Goal: Information Seeking & Learning: Learn about a topic

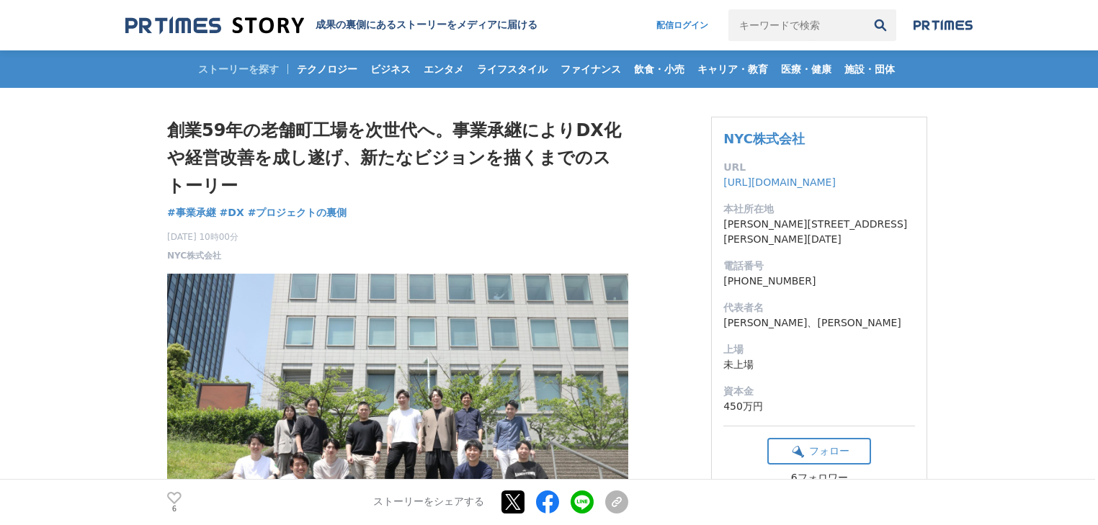
click at [501, 176] on h1 "創業59年の老舗町工場を次世代へ。事業承継によりDX化や経営改善を成し遂げ、新たなビジョンを描くまでのストーリー" at bounding box center [397, 158] width 461 height 83
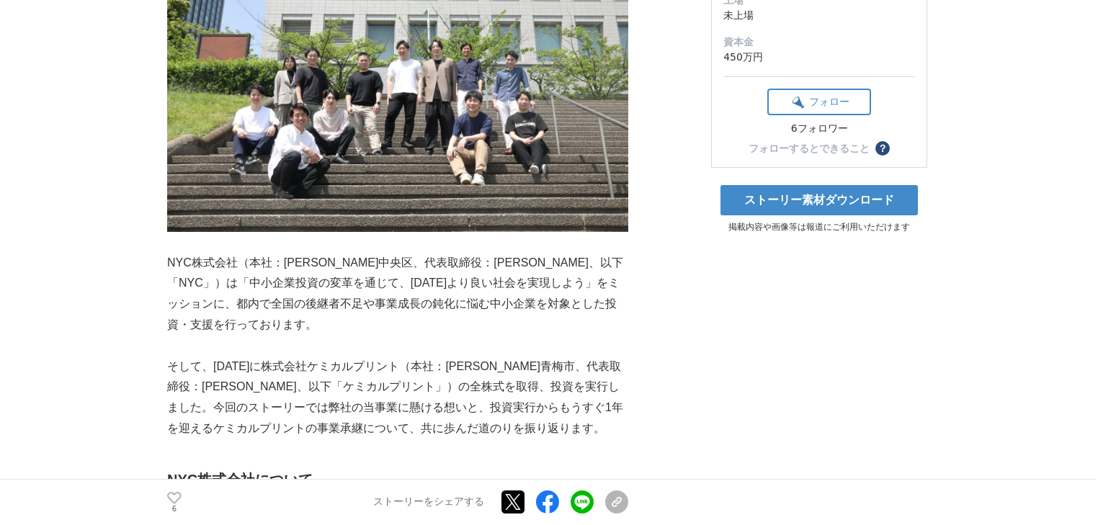
scroll to position [384, 0]
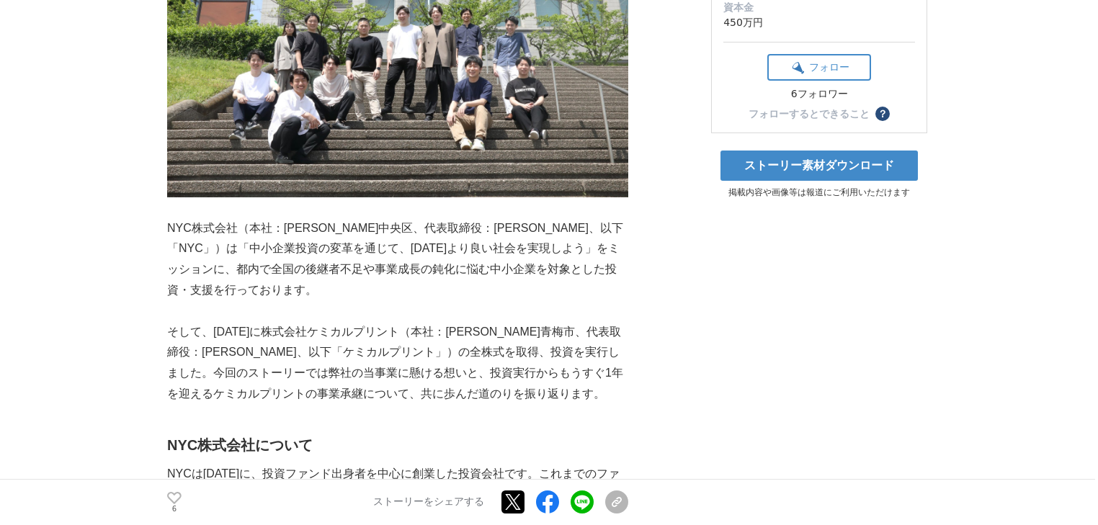
click at [503, 252] on p "NYC株式会社（本社：[PERSON_NAME]中央区、代表取締役：[PERSON_NAME]、以下「NYC」）は「中小企業投資の変革を通じて、[DATE]よ…" at bounding box center [397, 259] width 461 height 83
click at [485, 232] on p "NYC株式会社（本社：[PERSON_NAME]中央区、代表取締役：[PERSON_NAME]、以下「NYC」）は「中小企業投資の変革を通じて、[DATE]よ…" at bounding box center [397, 259] width 461 height 83
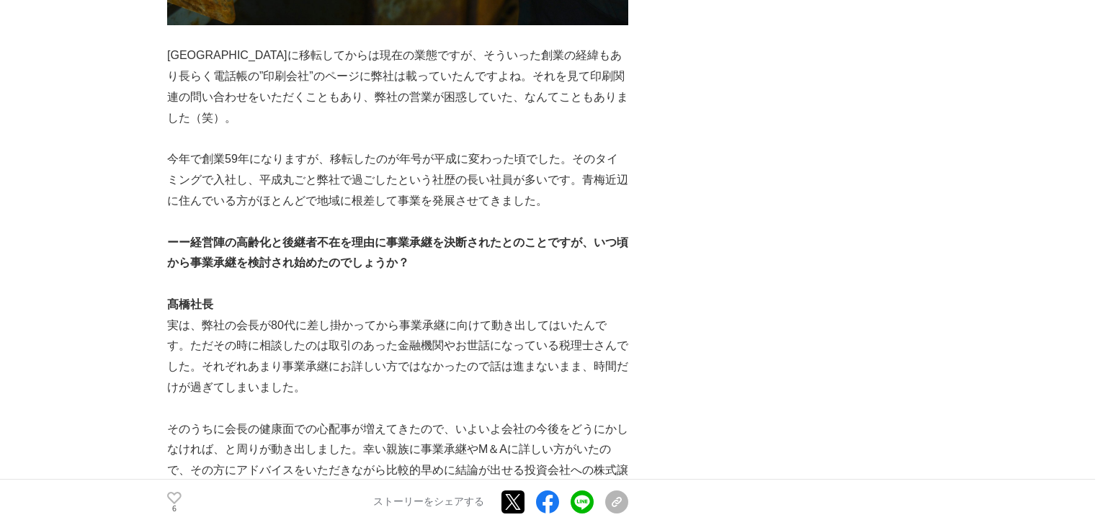
scroll to position [3380, 0]
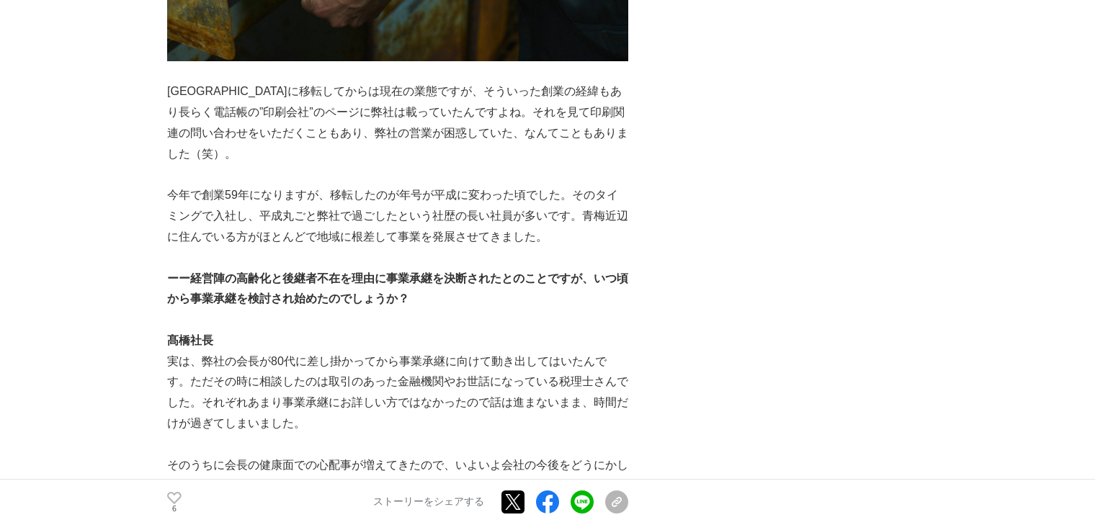
click at [455, 81] on p "[GEOGRAPHIC_DATA]に移転してからは現在の業態ですが、そういった創業の経緯もあり長らく電話帳の”印刷会社”のページに弊社は載っていたんですよね。…" at bounding box center [397, 122] width 461 height 83
click at [472, 81] on p "[GEOGRAPHIC_DATA]に移転してからは現在の業態ですが、そういった創業の経緯もあり長らく電話帳の”印刷会社”のページに弊社は載っていたんですよね。…" at bounding box center [397, 122] width 461 height 83
click at [493, 95] on p "[GEOGRAPHIC_DATA]に移転してからは現在の業態ですが、そういった創業の経緯もあり長らく電話帳の”印刷会社”のページに弊社は載っていたんですよね。…" at bounding box center [397, 122] width 461 height 83
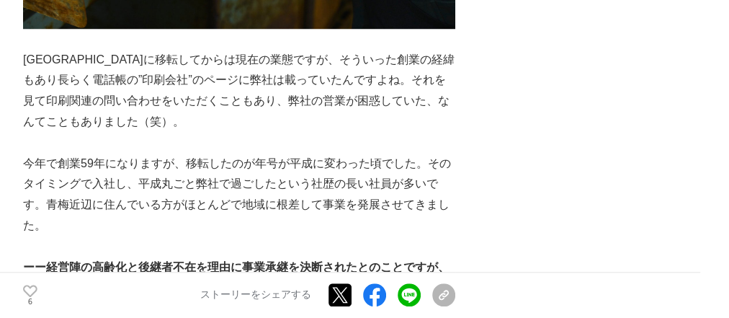
click at [354, 77] on p "[GEOGRAPHIC_DATA]に移転してからは現在の業態ですが、そういった創業の経緯もあり長らく電話帳の”印刷会社”のページに弊社は載っていたんですよね。…" at bounding box center [239, 91] width 432 height 83
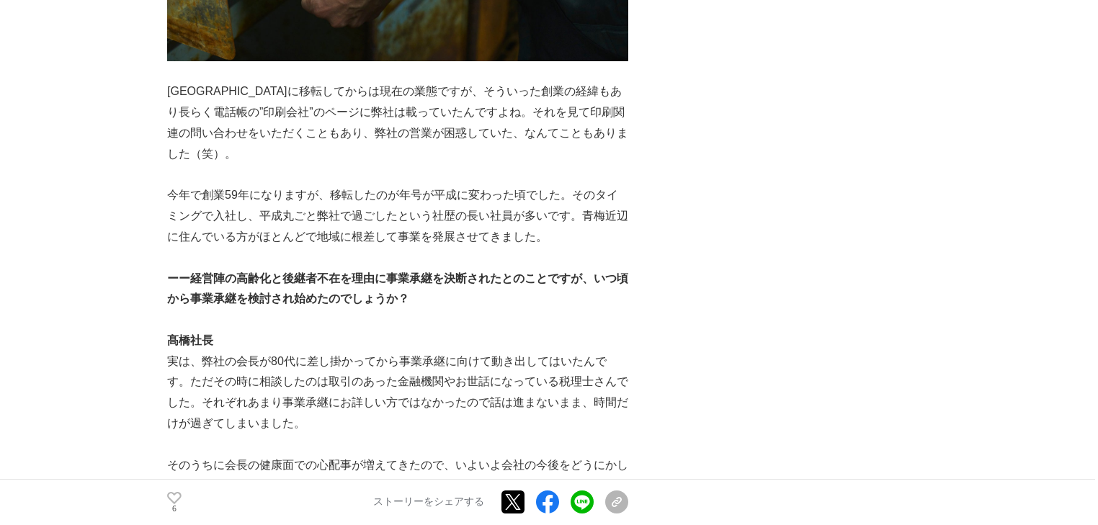
click at [460, 248] on p at bounding box center [397, 258] width 461 height 21
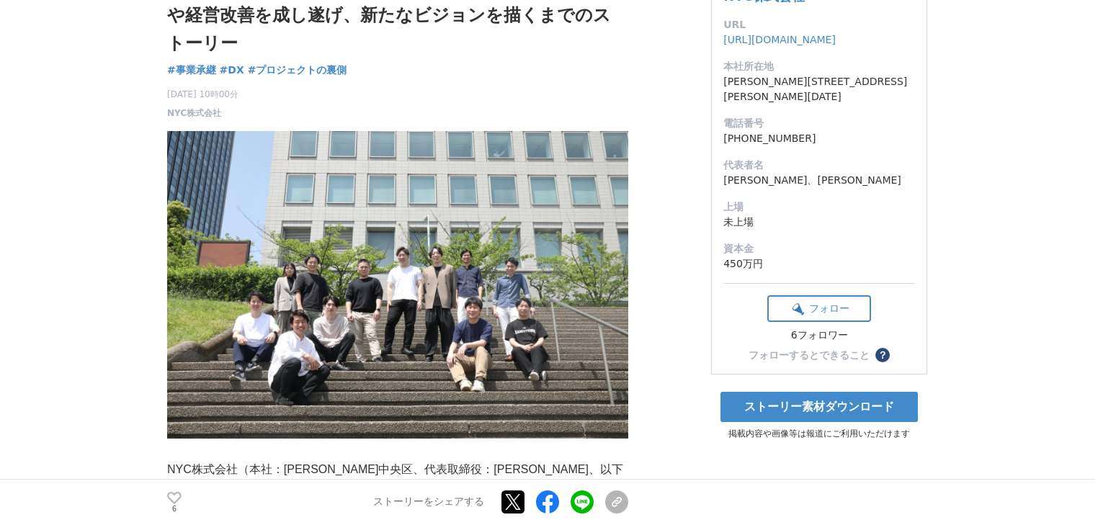
scroll to position [461, 0]
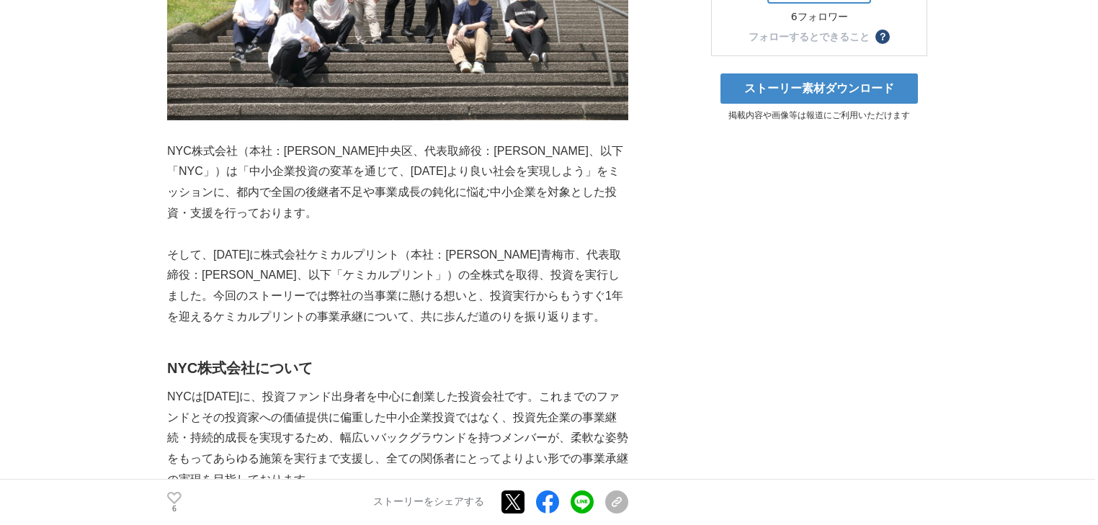
click at [415, 224] on p at bounding box center [397, 234] width 461 height 21
drag, startPoint x: 336, startPoint y: 202, endPoint x: 315, endPoint y: 195, distance: 21.9
click at [336, 202] on p "NYC株式会社（本社：[PERSON_NAME]中央区、代表取締役：[PERSON_NAME]、以下「NYC」）は「中小企業投資の変革を通じて、[DATE]よ…" at bounding box center [397, 182] width 461 height 83
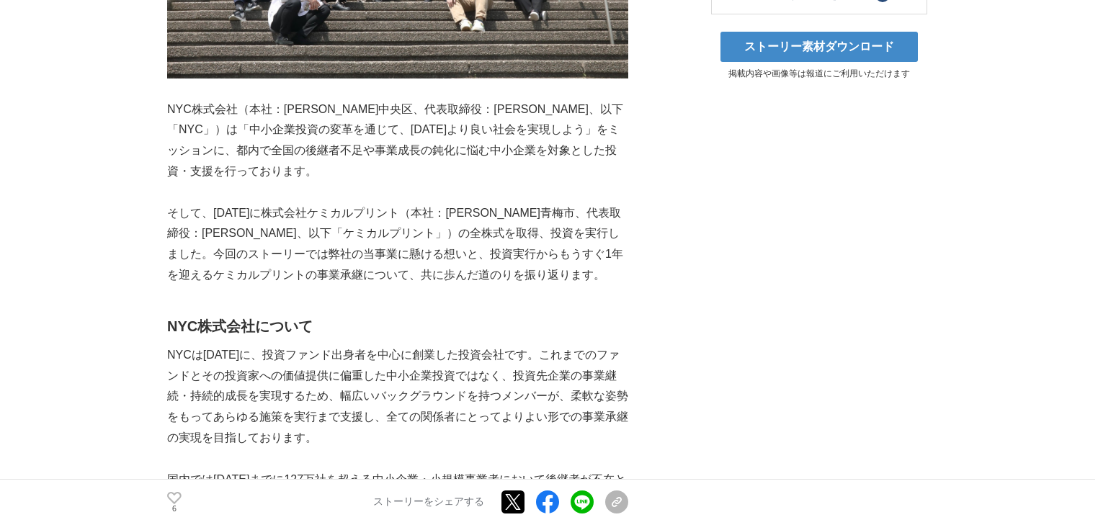
scroll to position [537, 0]
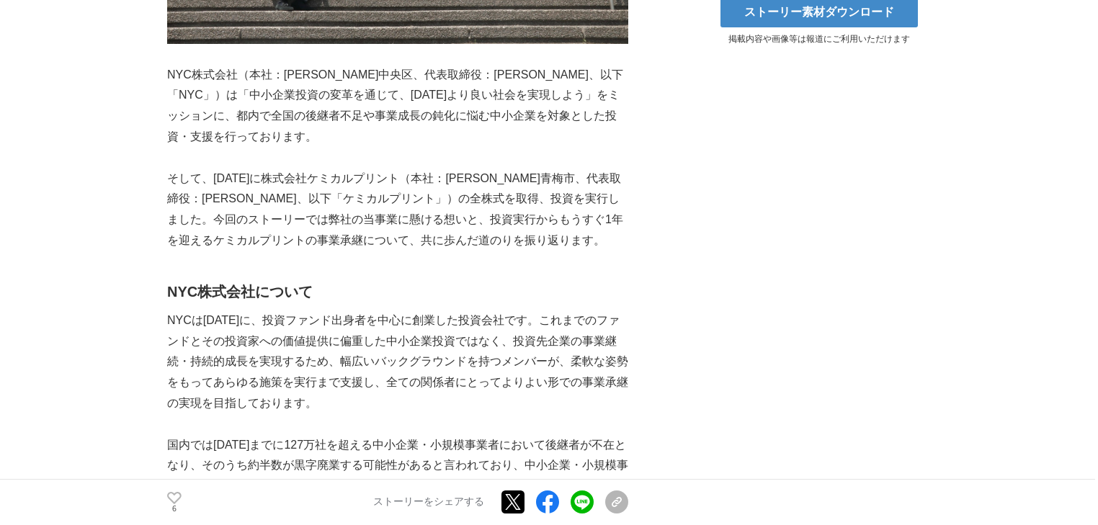
click at [412, 169] on p "そして、[DATE]に株式会社ケミカルプリント（本社：[PERSON_NAME]青梅市、代表取締役：[PERSON_NAME]、以下「ケミカルプリント」）の全…" at bounding box center [397, 210] width 461 height 83
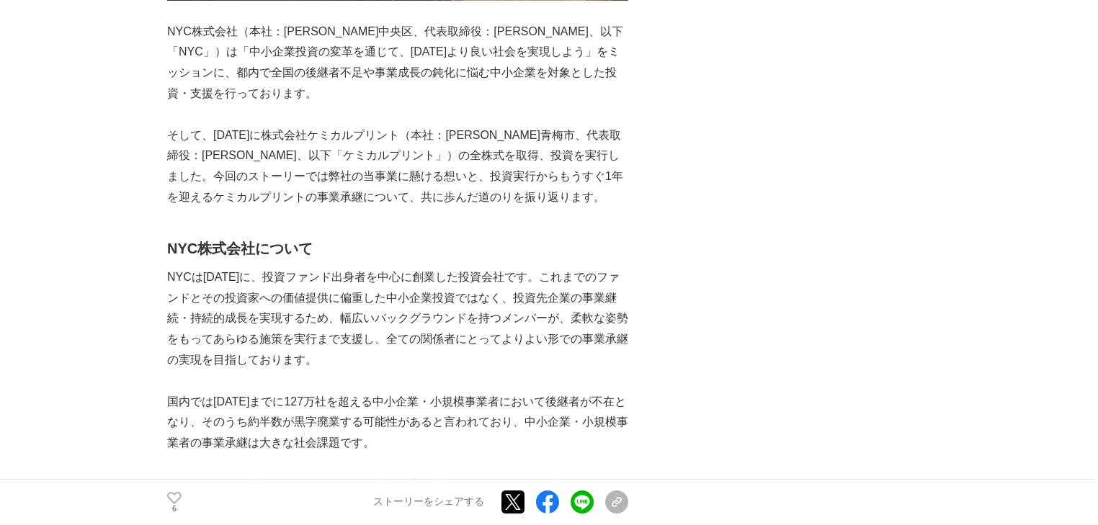
scroll to position [614, 0]
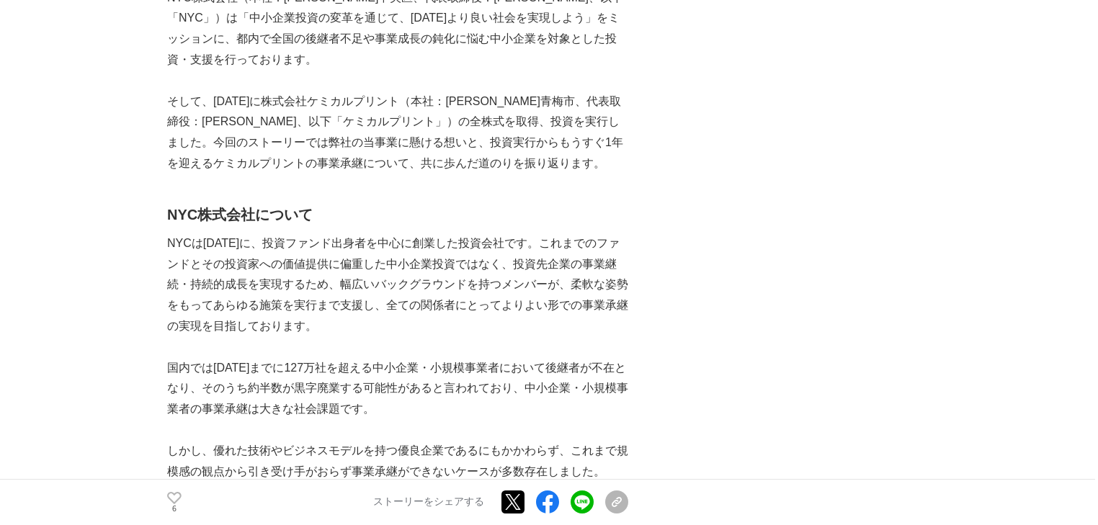
click at [392, 121] on p "そして、[DATE]に株式会社ケミカルプリント（本社：[PERSON_NAME]青梅市、代表取締役：[PERSON_NAME]、以下「ケミカルプリント」）の全…" at bounding box center [397, 132] width 461 height 83
click at [408, 117] on p "そして、[DATE]に株式会社ケミカルプリント（本社：[PERSON_NAME]青梅市、代表取締役：[PERSON_NAME]、以下「ケミカルプリント」）の全…" at bounding box center [397, 132] width 461 height 83
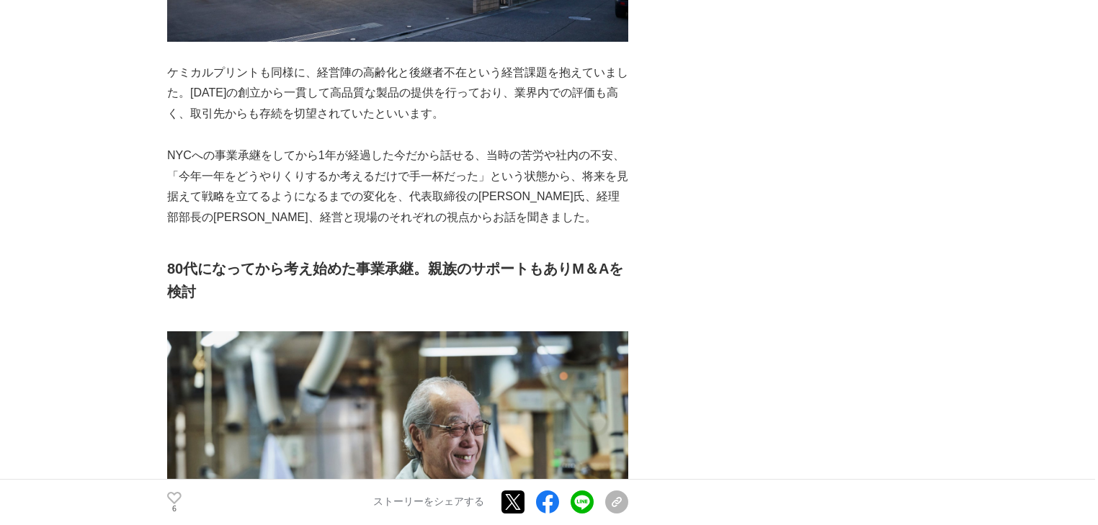
scroll to position [1306, 0]
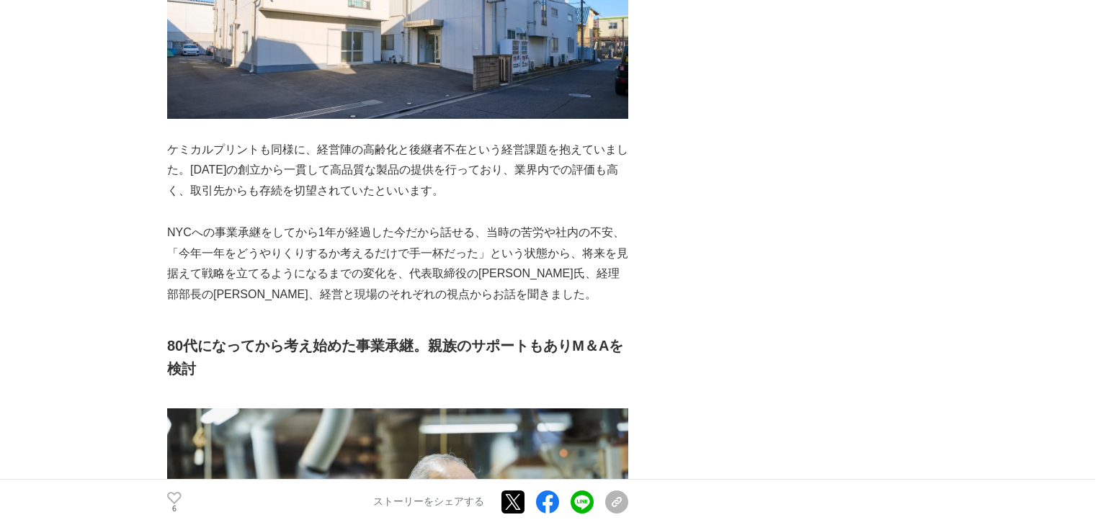
click at [559, 140] on p "ケミカルプリントも同様に、経営陣の高齢化と後継者不在という経営課題を抱えていました。[DATE]の創立から一貫して高品質な製品の提供を行っており、業界内での評…" at bounding box center [397, 171] width 461 height 62
click at [549, 140] on p "ケミカルプリントも同様に、経営陣の高齢化と後継者不在という経営課題を抱えていました。[DATE]の創立から一貫して高品質な製品の提供を行っており、業界内での評…" at bounding box center [397, 171] width 461 height 62
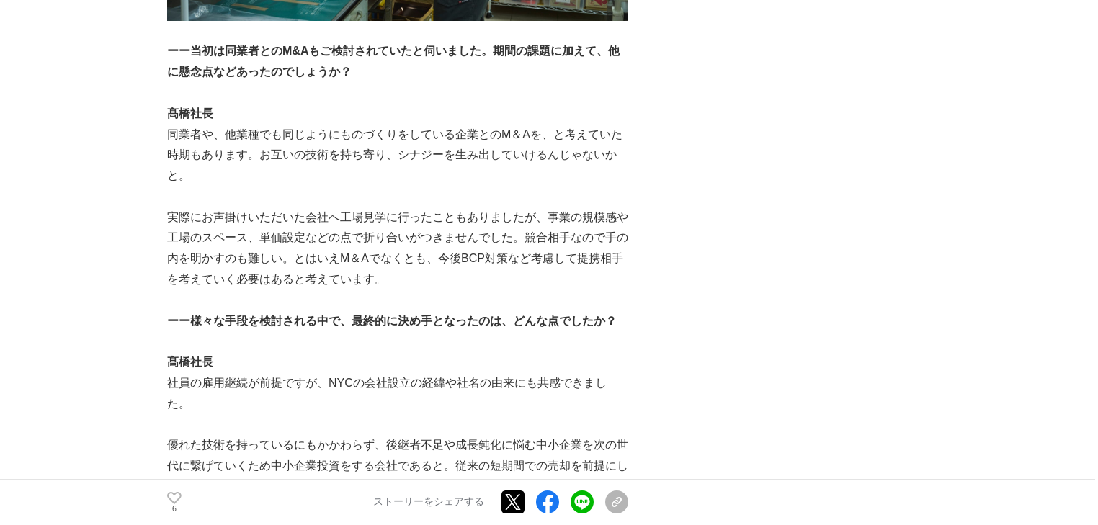
scroll to position [4994, 0]
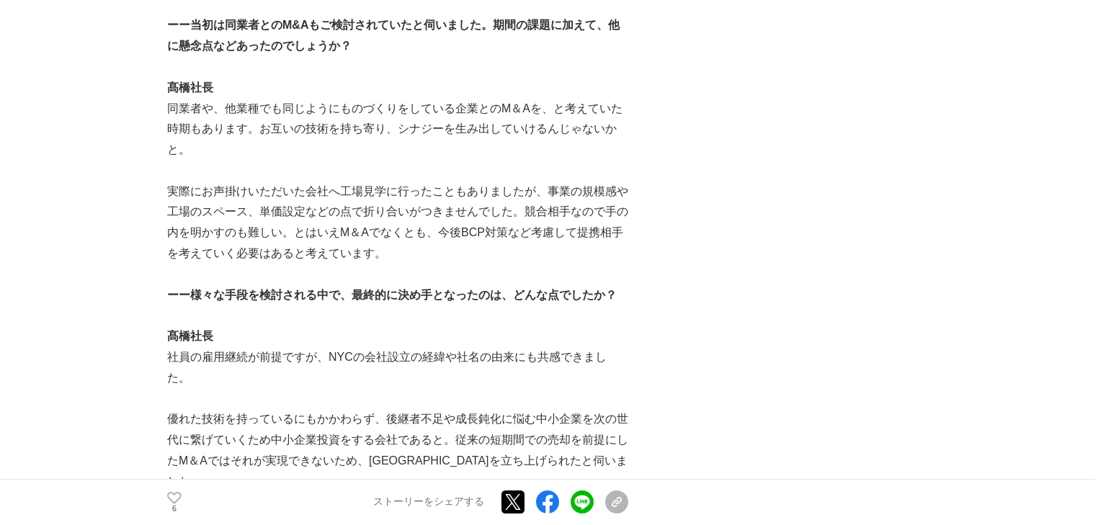
click at [438, 182] on p "実際にお声掛けいただいた会社へ工場見学に行ったこともありましたが、事業の規模感や工場のスペース、単価設定などの点で折り合いがつきませんでした。競合相手なので手…" at bounding box center [397, 223] width 461 height 83
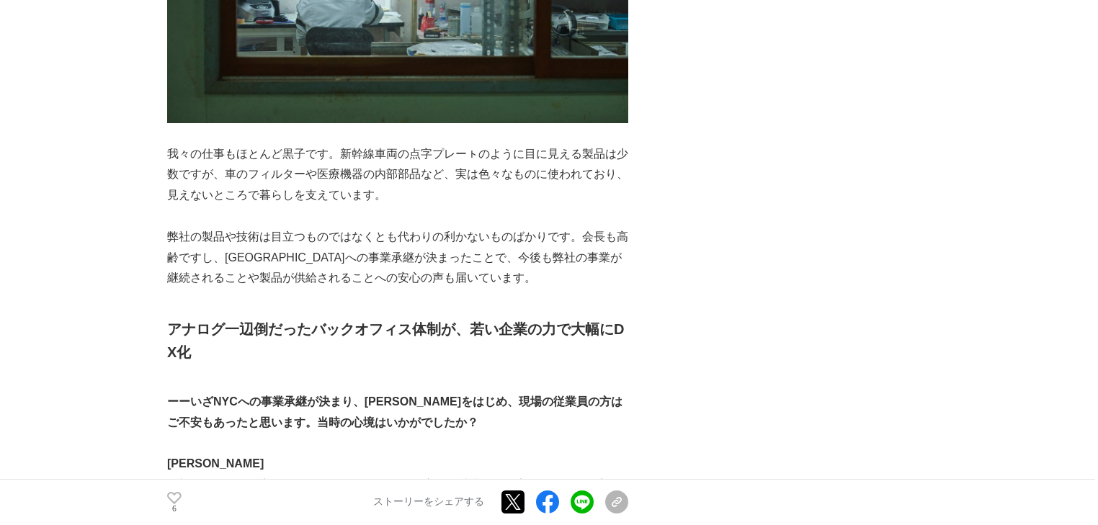
scroll to position [6069, 0]
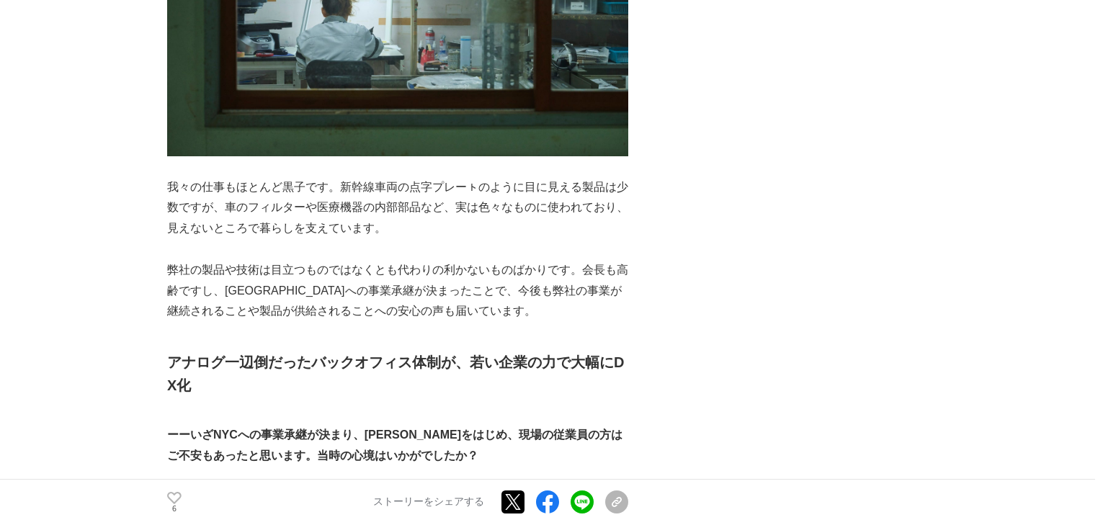
click at [413, 177] on p "我々の仕事もほとんど黒子です。新幹線車両の点字プレーㇳのように目に見える製品は少数ですが、車のフィルターや医療機器の内部部品など、実は色々なものに使われており…" at bounding box center [397, 208] width 461 height 62
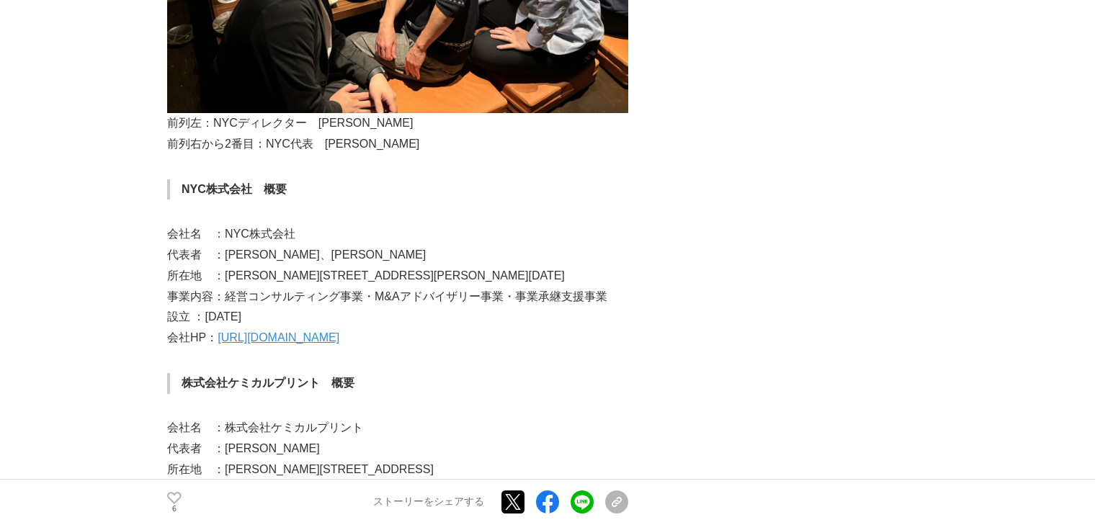
scroll to position [9603, 0]
